Goal: Transaction & Acquisition: Purchase product/service

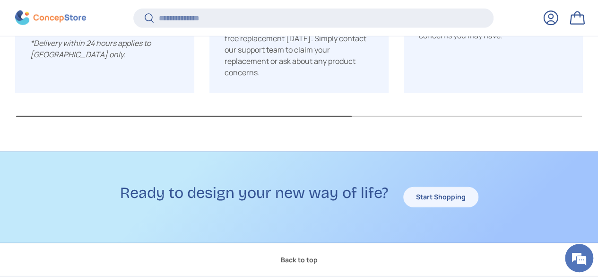
scroll to position [1500, 0]
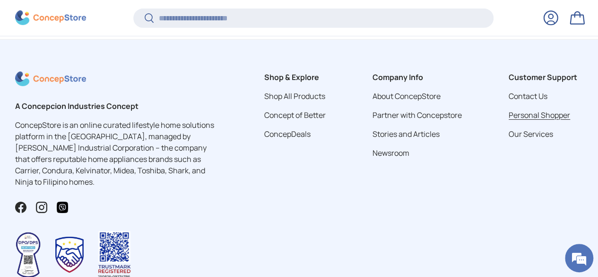
click at [529, 120] on link "Personal Shopper" at bounding box center [540, 115] width 62 height 10
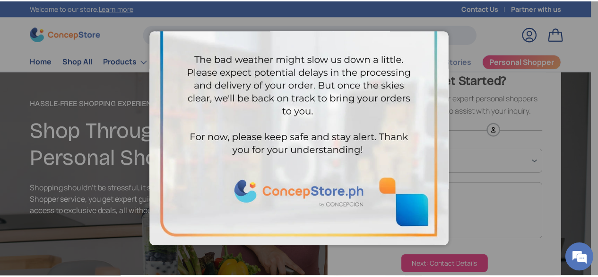
scroll to position [118, 0]
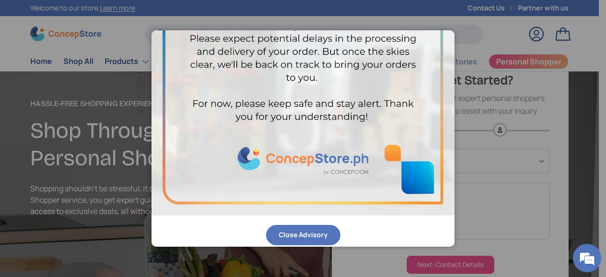
click at [281, 230] on button "Close Advisory" at bounding box center [303, 235] width 74 height 20
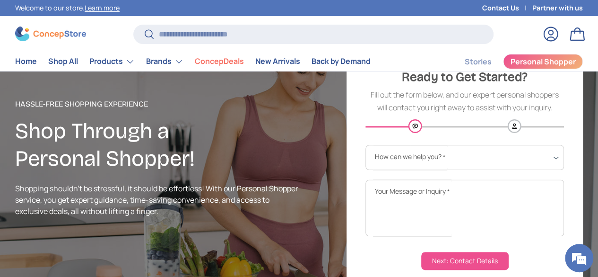
click at [485, 9] on link "Contact Us" at bounding box center [508, 8] width 50 height 10
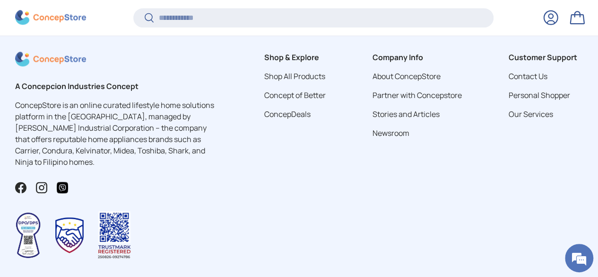
scroll to position [637, 0]
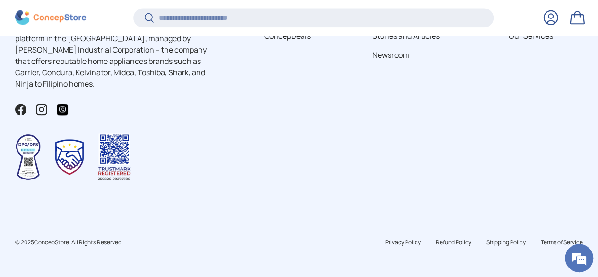
click at [55, 19] on img at bounding box center [50, 17] width 71 height 15
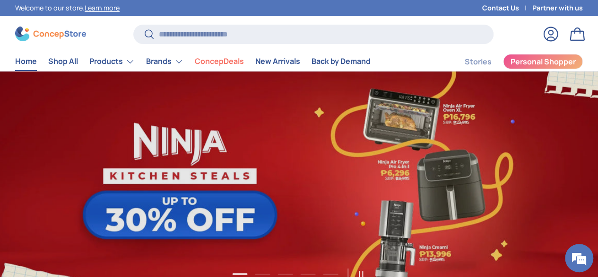
scroll to position [0, 598]
